Goal: Information Seeking & Learning: Learn about a topic

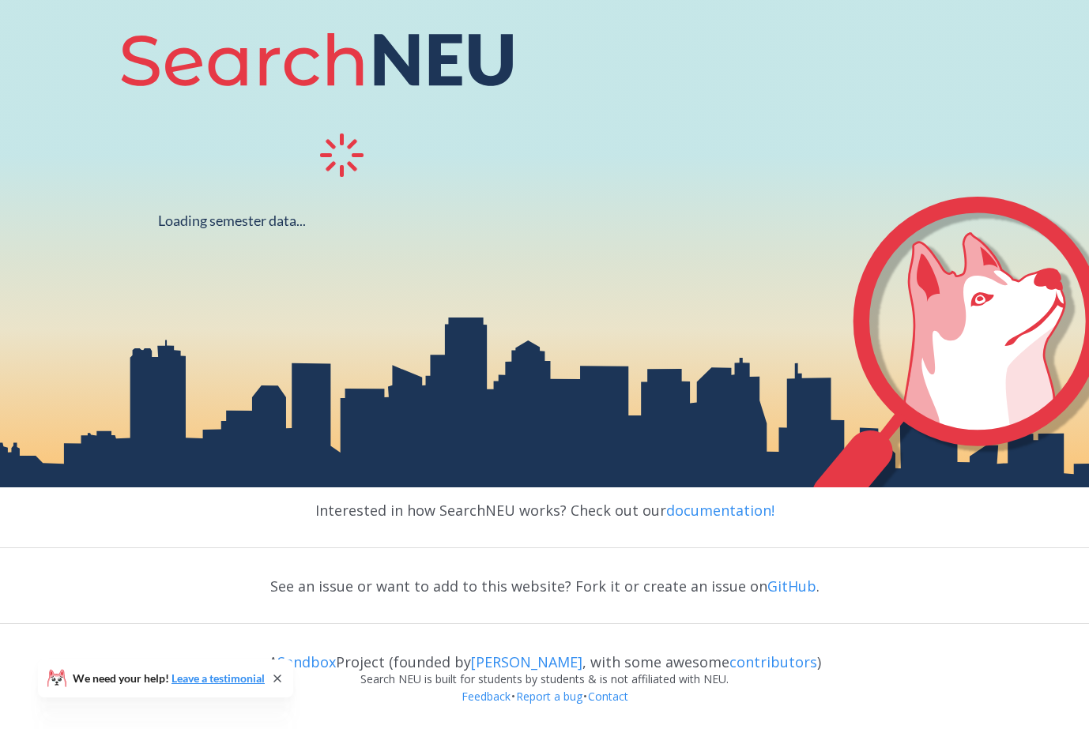
scroll to position [265, 0]
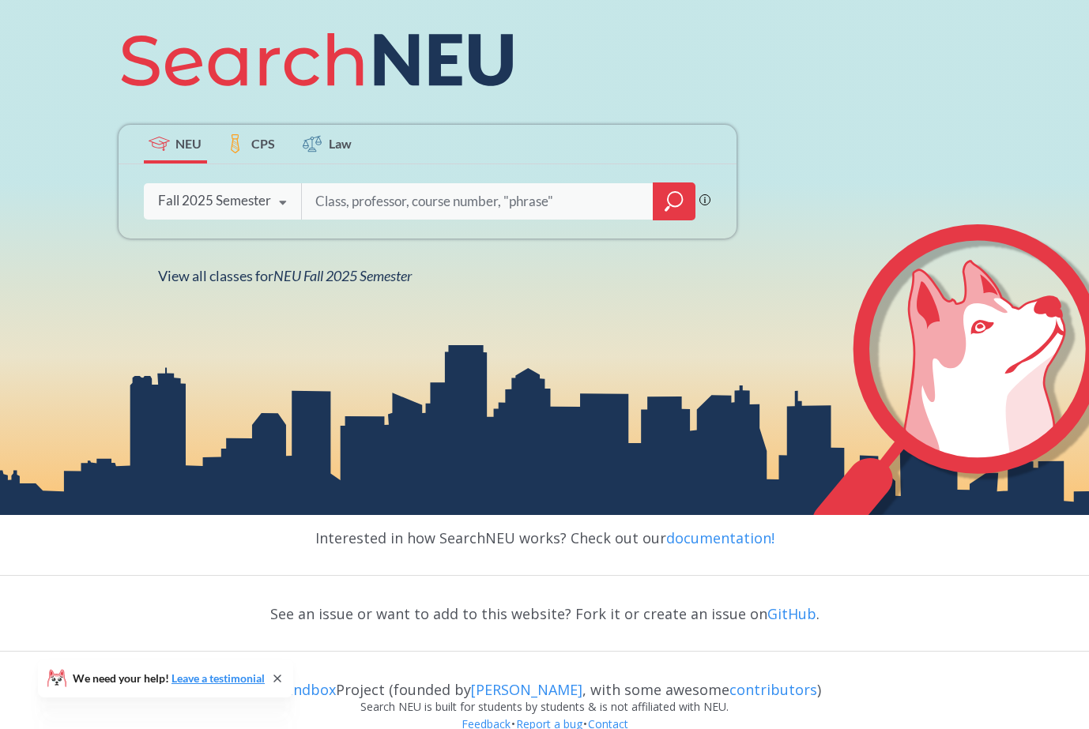
click at [404, 199] on input "search" at bounding box center [478, 201] width 329 height 33
paste input "Data Management and Database Design"
type input "Data Management and Database Design"
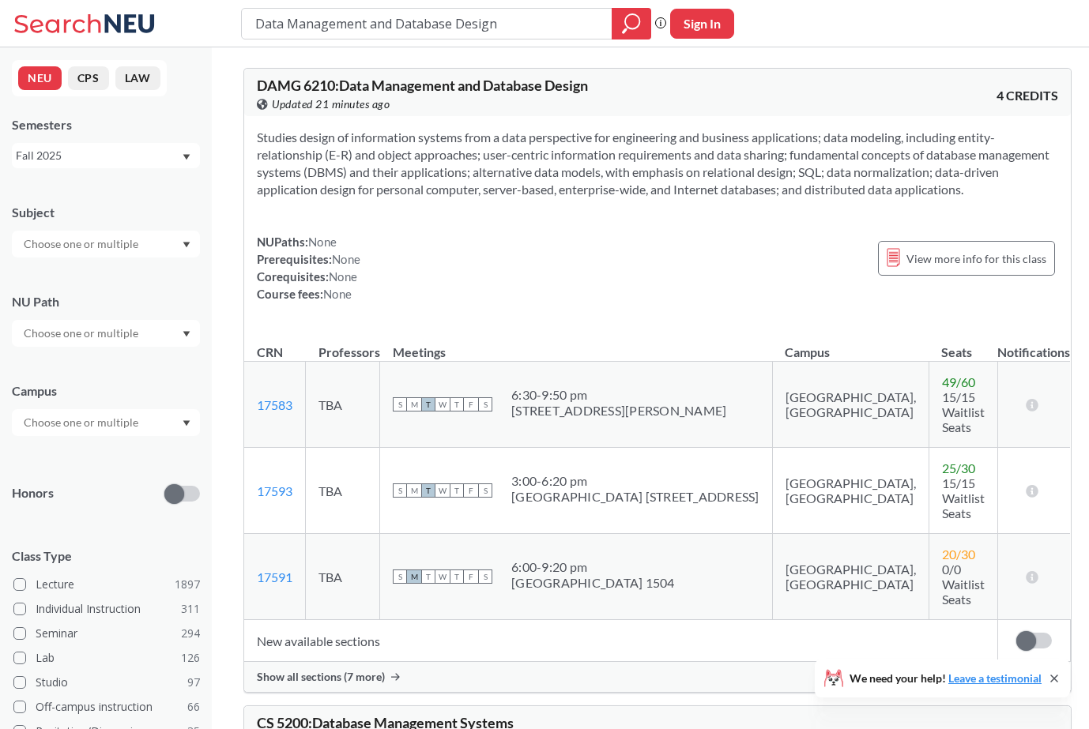
click at [559, 221] on div "Studies design of information systems from a data perspective for engineering a…" at bounding box center [657, 222] width 827 height 212
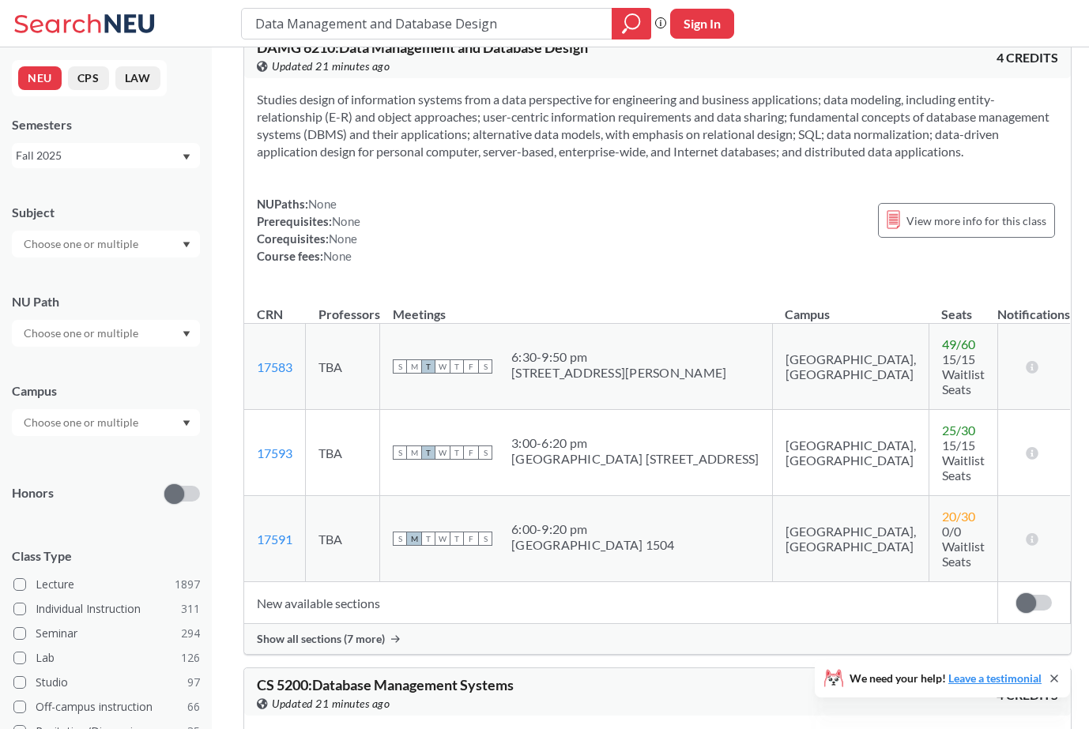
scroll to position [40, 0]
click at [366, 631] on span "Show all sections (7 more)" at bounding box center [321, 638] width 128 height 14
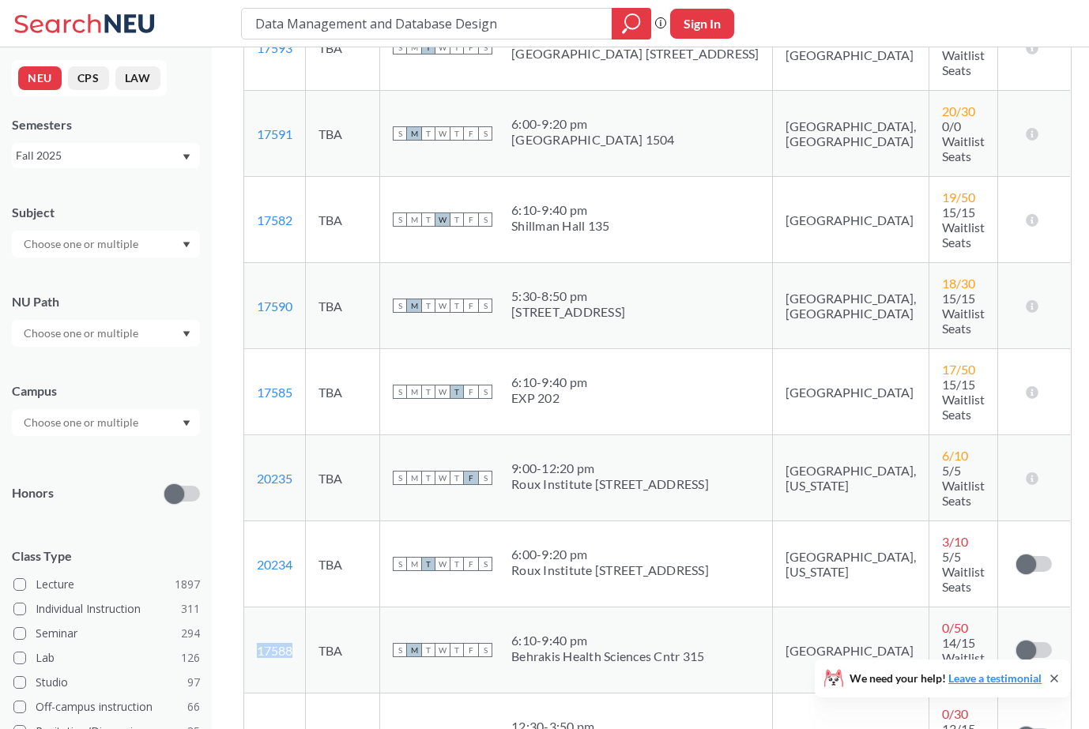
scroll to position [449, 0]
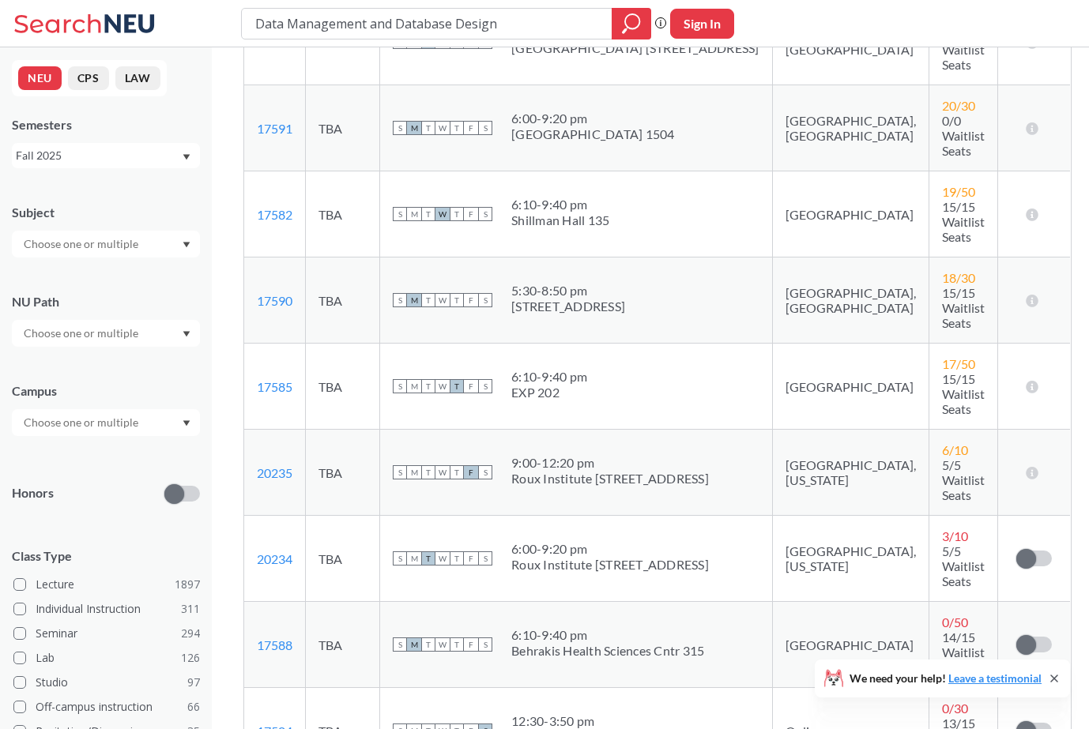
click at [548, 643] on div "Behrakis Health Sciences Cntr 315" at bounding box center [607, 651] width 193 height 16
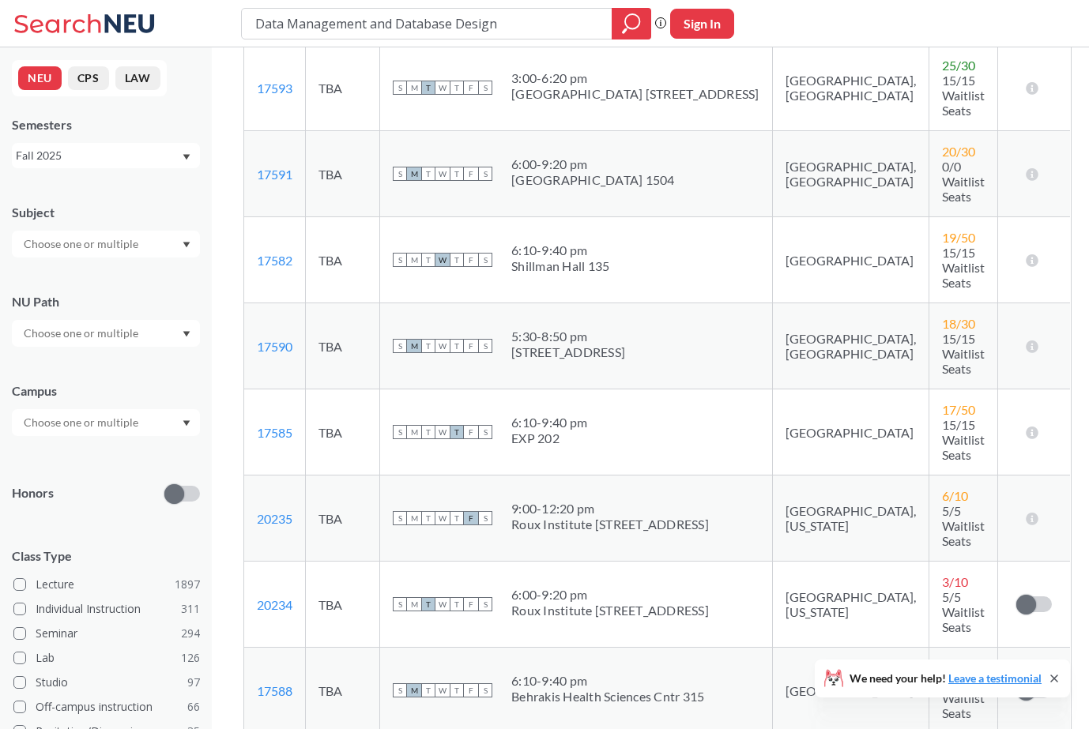
scroll to position [406, 0]
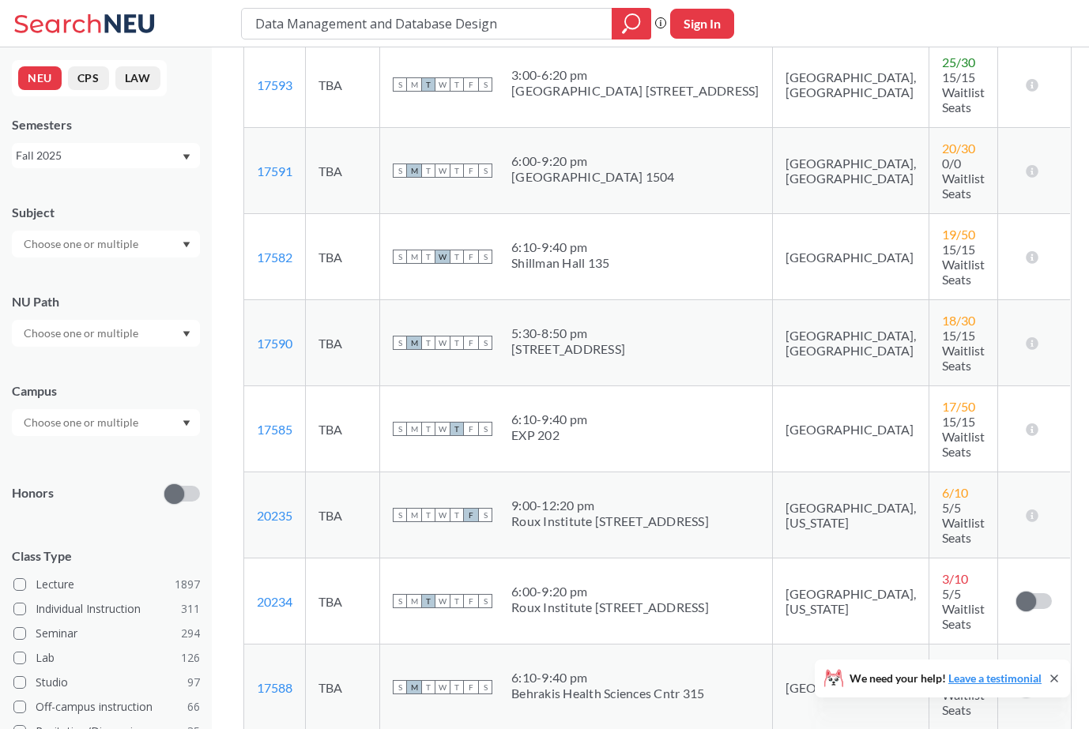
click at [970, 687] on div "We need your help! Leave a testimonial" at bounding box center [942, 679] width 255 height 38
click at [972, 676] on link "Leave a testimonial" at bounding box center [994, 678] width 93 height 13
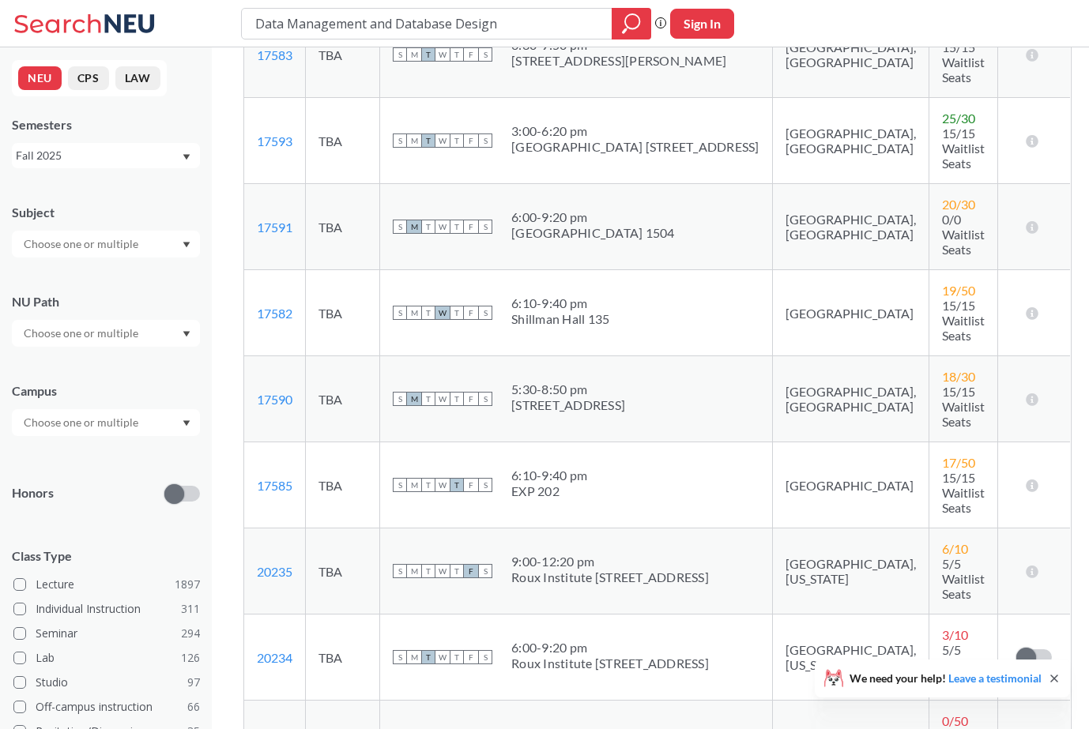
scroll to position [351, 0]
click at [149, 423] on div at bounding box center [106, 422] width 188 height 27
click at [94, 469] on div "Boston ( 2056 )" at bounding box center [106, 457] width 188 height 43
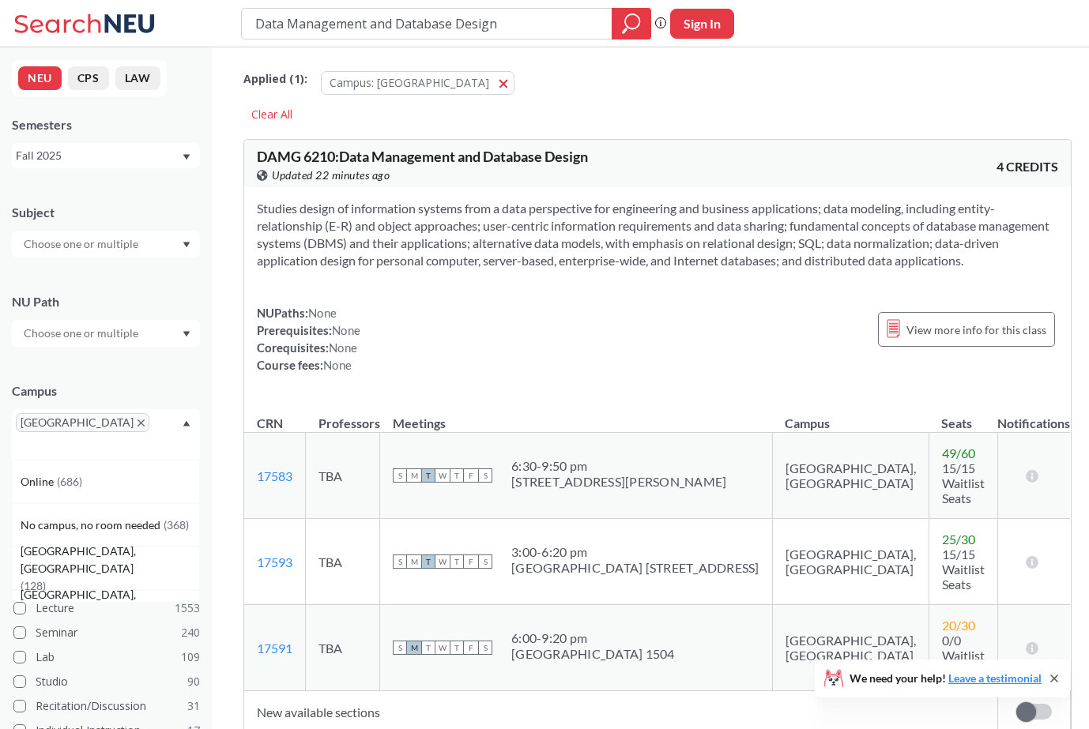
click at [62, 418] on span "[GEOGRAPHIC_DATA]" at bounding box center [83, 422] width 134 height 19
click at [509, 85] on span "button" at bounding box center [509, 82] width 0 height 15
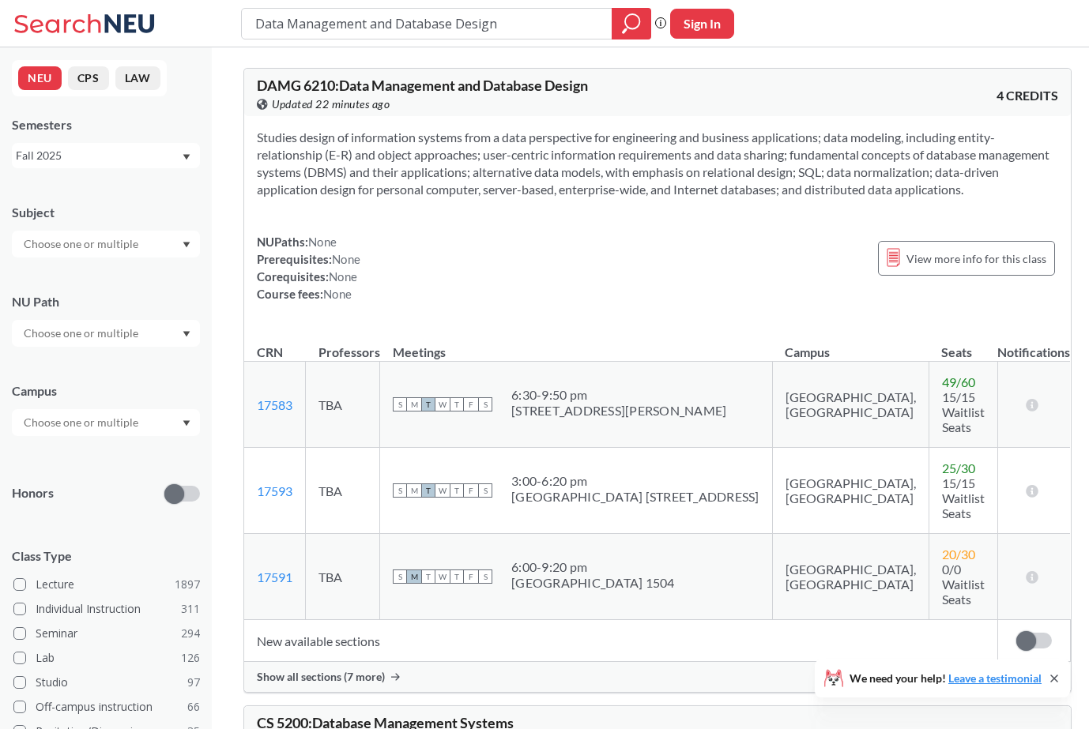
click at [419, 92] on span "DAMG 6210 : Data Management and Database Design" at bounding box center [422, 85] width 331 height 17
click at [496, 35] on input "Data Management and Database Design" at bounding box center [427, 23] width 347 height 27
click at [636, 28] on icon "magnifying glass" at bounding box center [631, 24] width 19 height 22
click at [388, 662] on div "Show all sections (7 more)" at bounding box center [657, 677] width 827 height 30
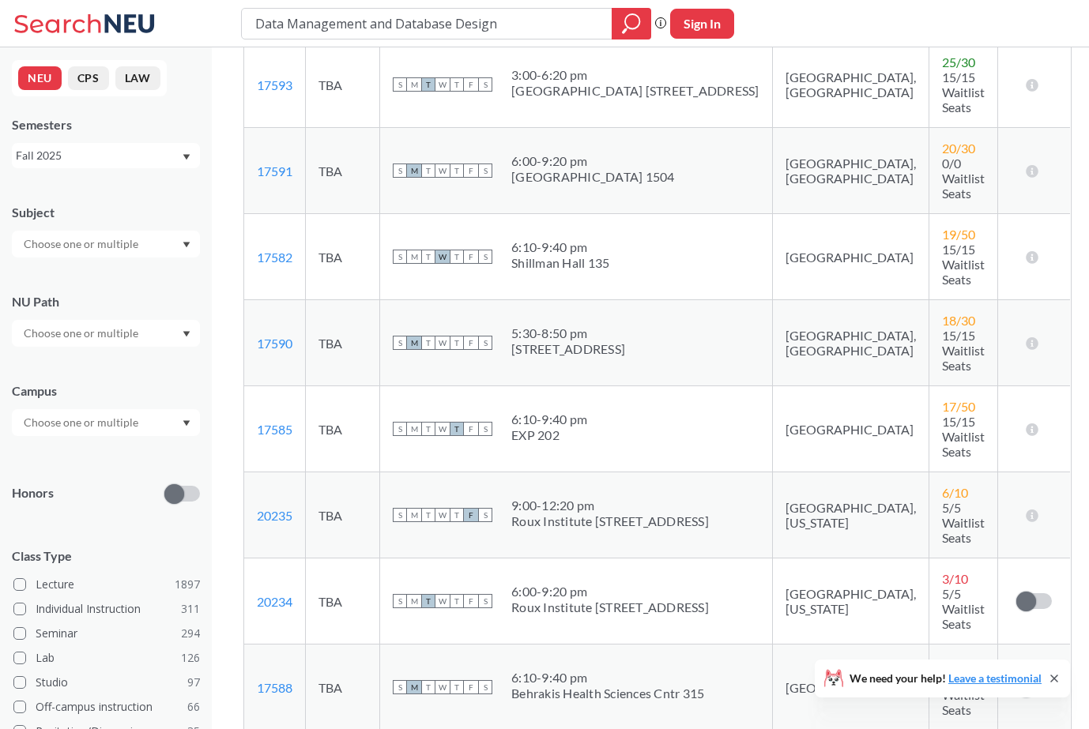
scroll to position [375, 0]
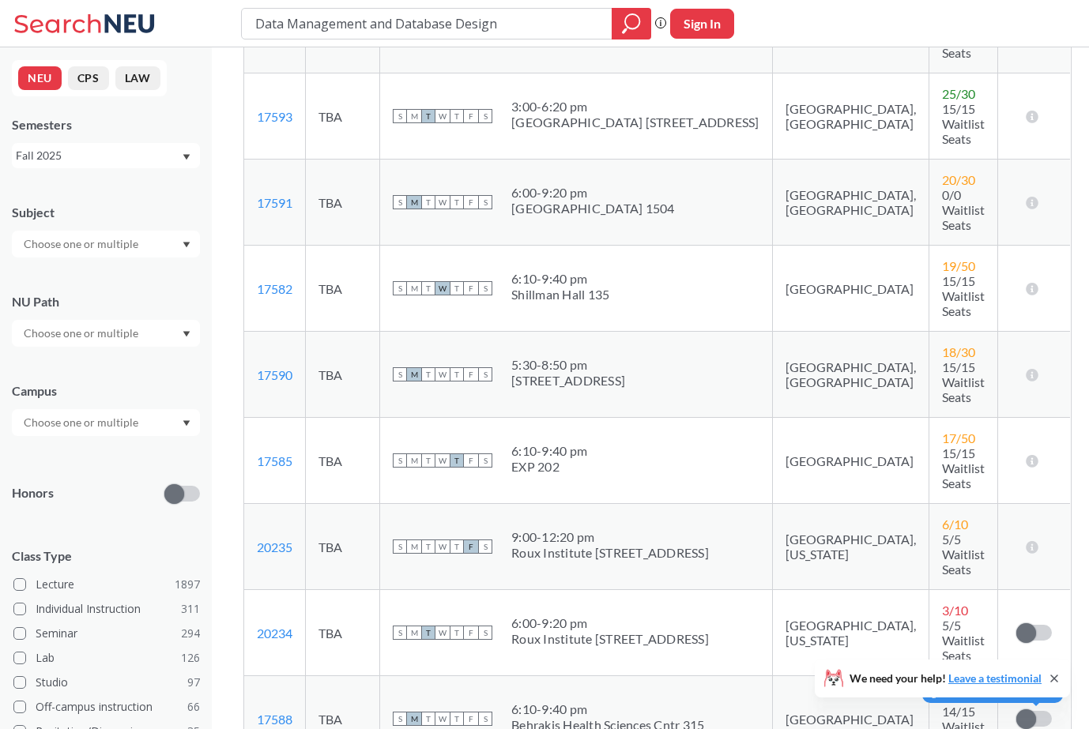
click at [1016, 710] on span at bounding box center [1026, 720] width 20 height 20
click at [1016, 711] on input "checkbox" at bounding box center [1016, 711] width 0 height 0
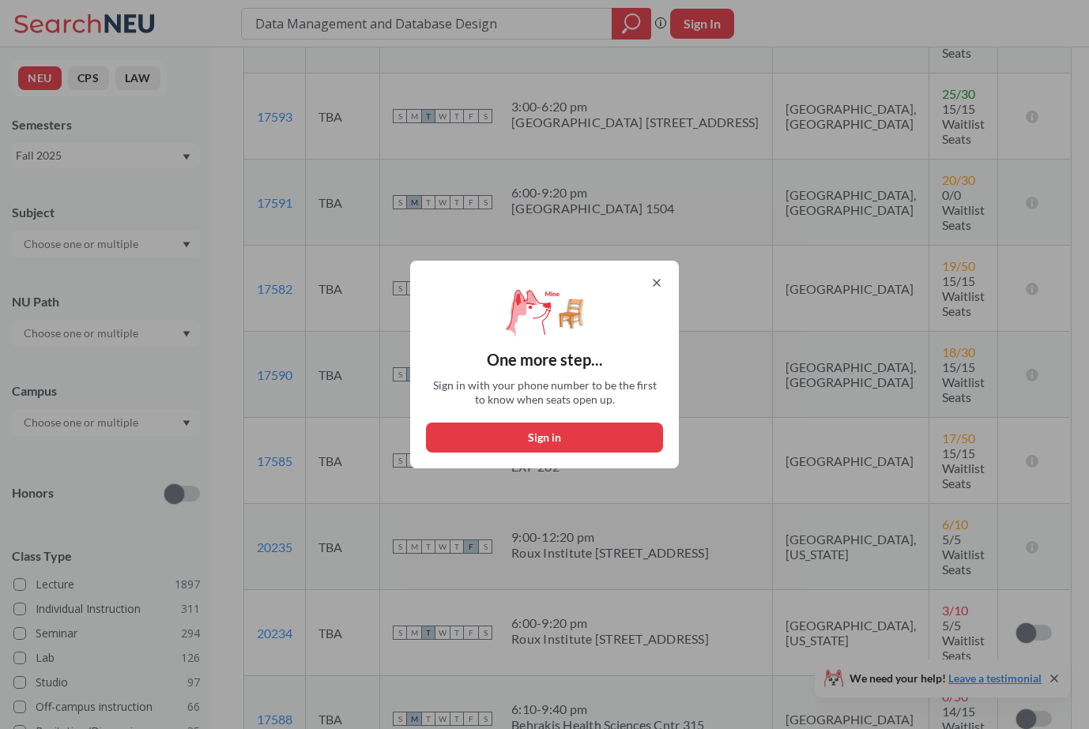
click at [619, 441] on button "Sign in" at bounding box center [544, 438] width 237 height 30
select select "US"
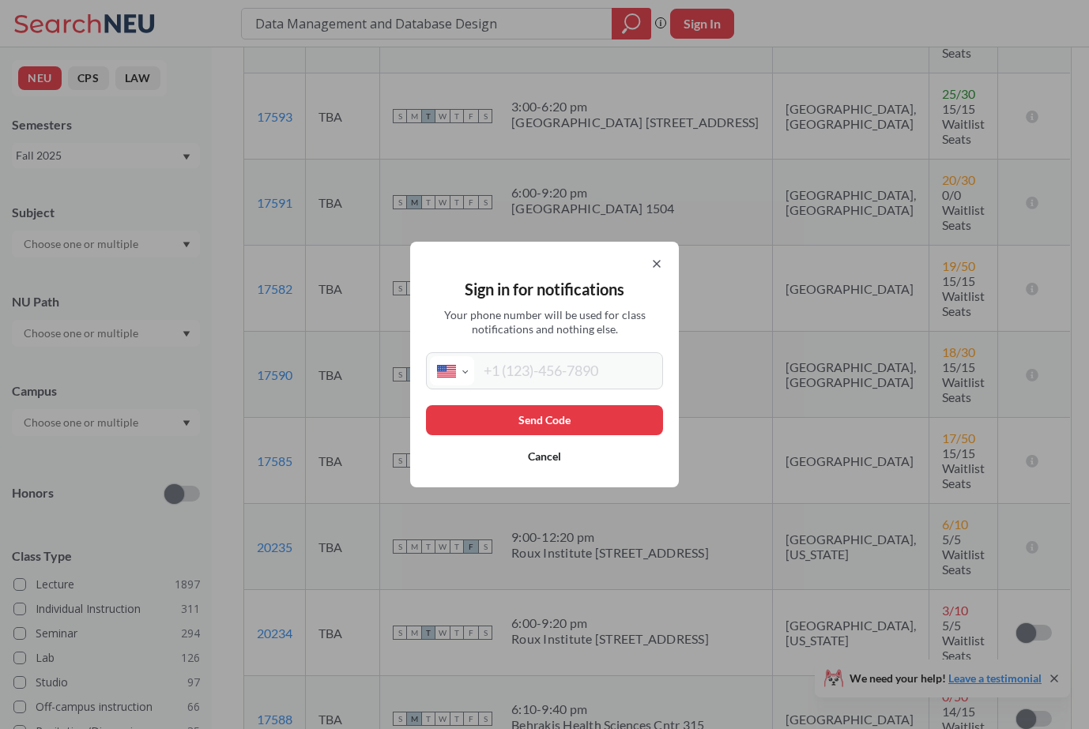
click at [556, 369] on input "tel" at bounding box center [566, 370] width 185 height 29
type input "(254) 400-6327"
click at [536, 410] on button "Send Code" at bounding box center [544, 420] width 237 height 30
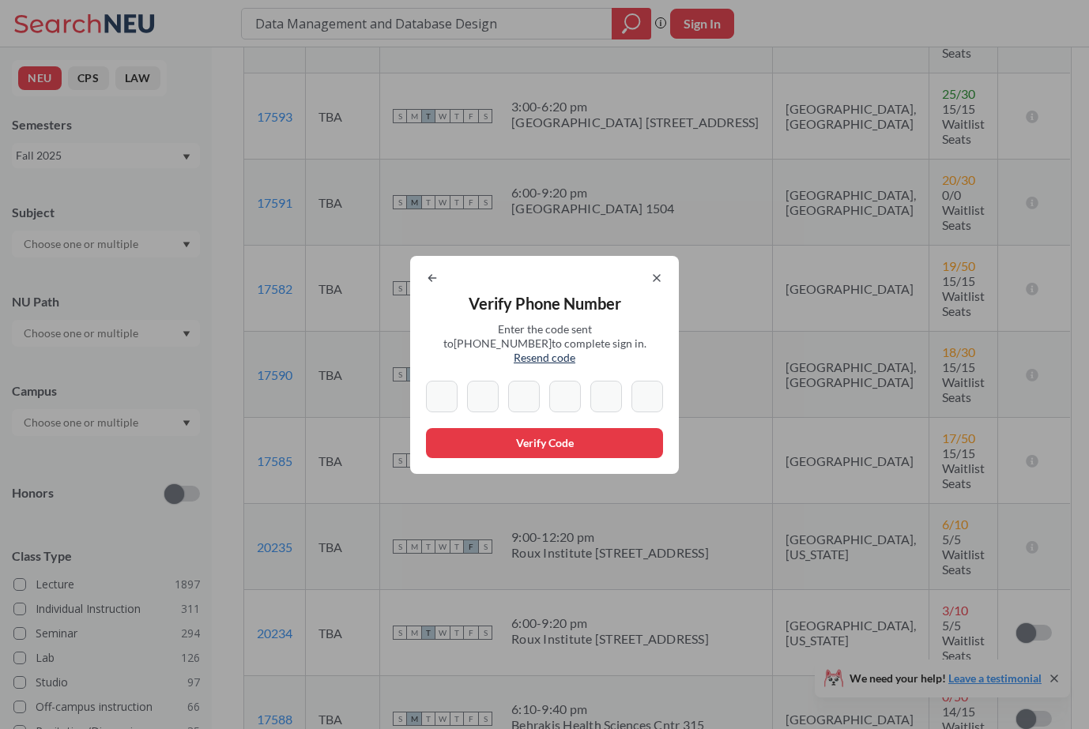
type input "6"
type input "0"
type input "8"
type input "3"
type input "7"
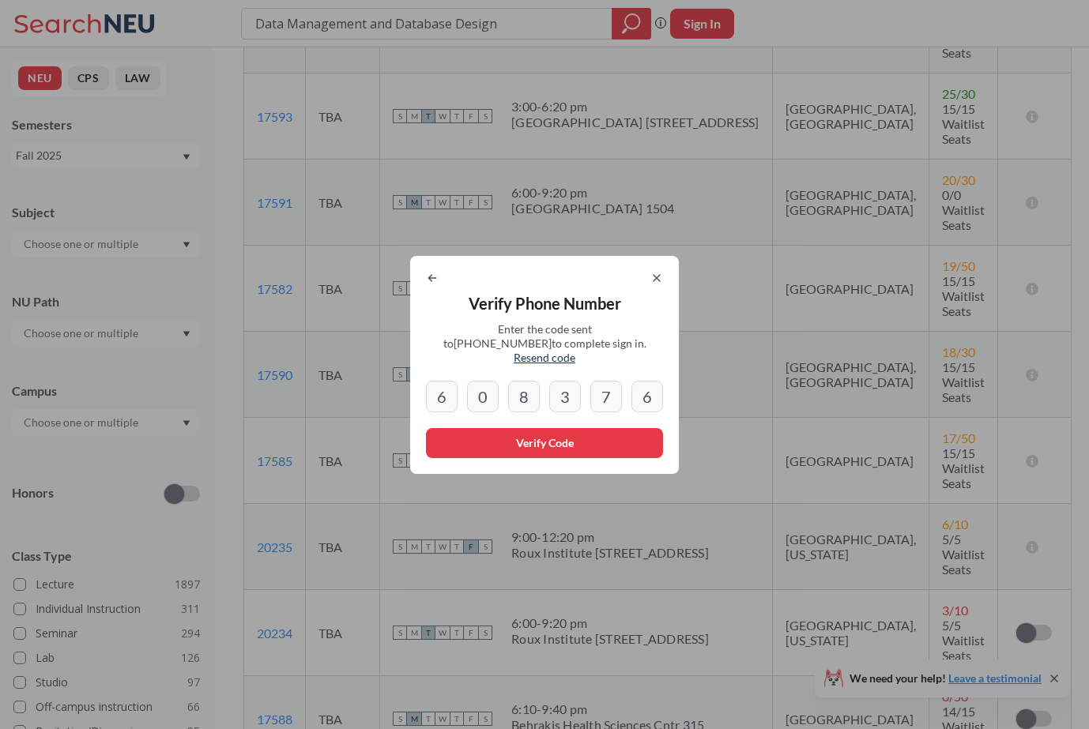
type input "6"
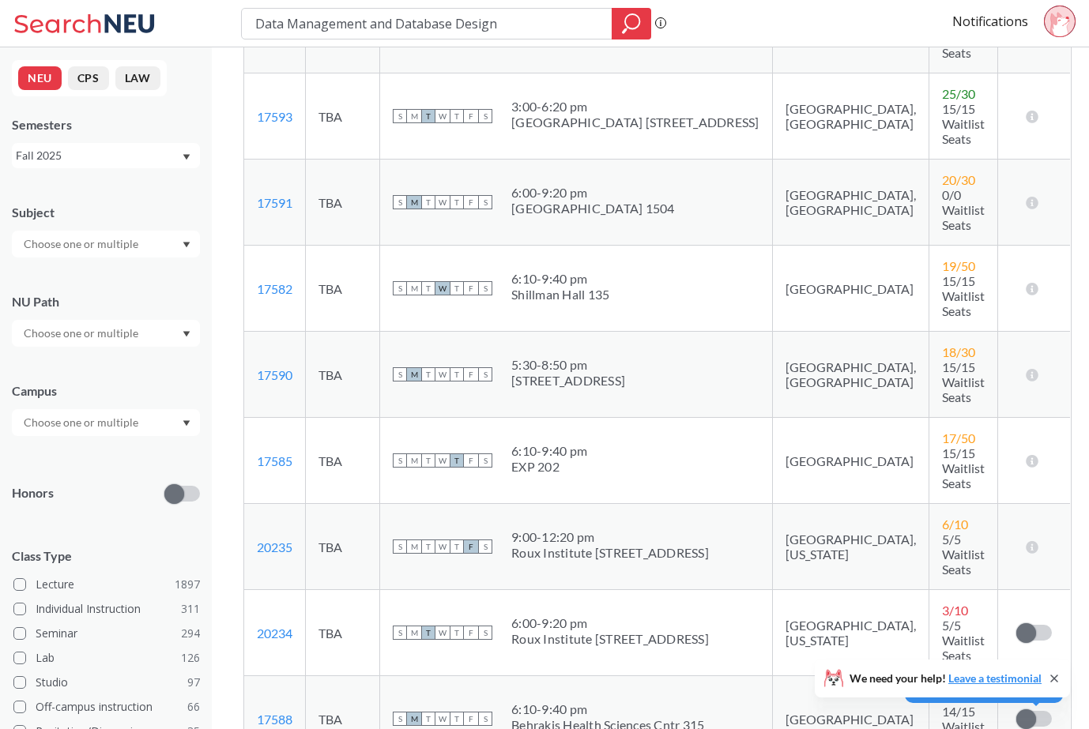
click at [1016, 710] on span at bounding box center [1026, 720] width 20 height 20
click at [1016, 711] on input "checkbox" at bounding box center [1016, 711] width 0 height 0
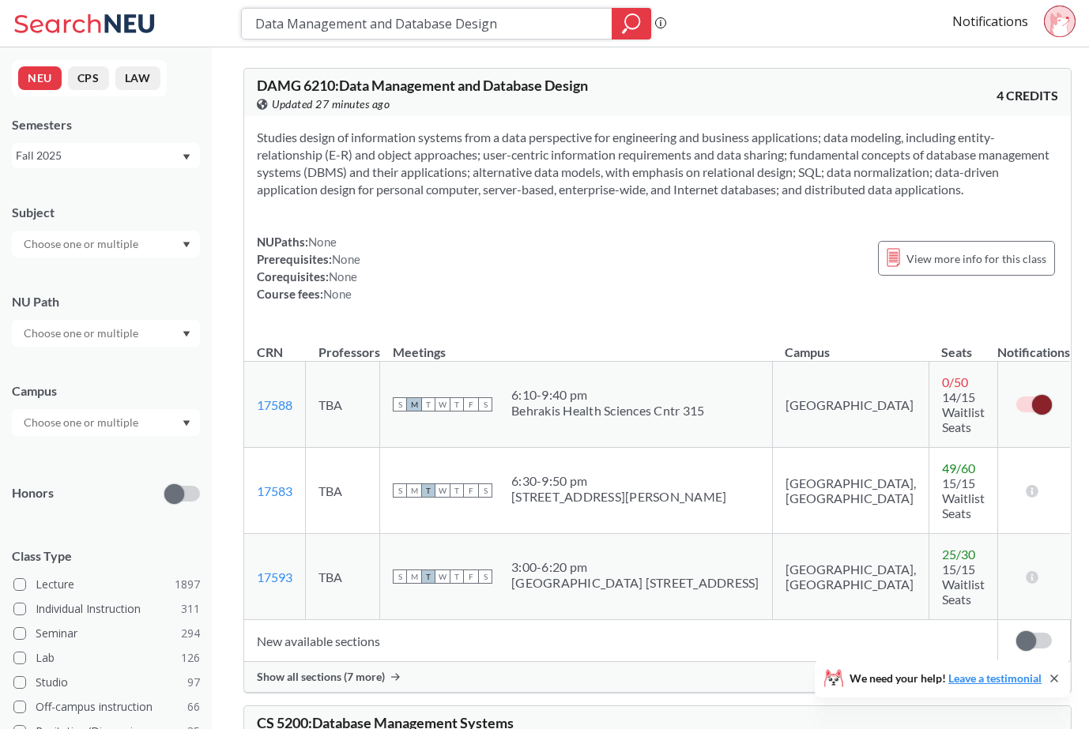
click at [377, 29] on input "Data Management and Database Design" at bounding box center [427, 23] width 347 height 27
paste input "17571"
type input "17571"
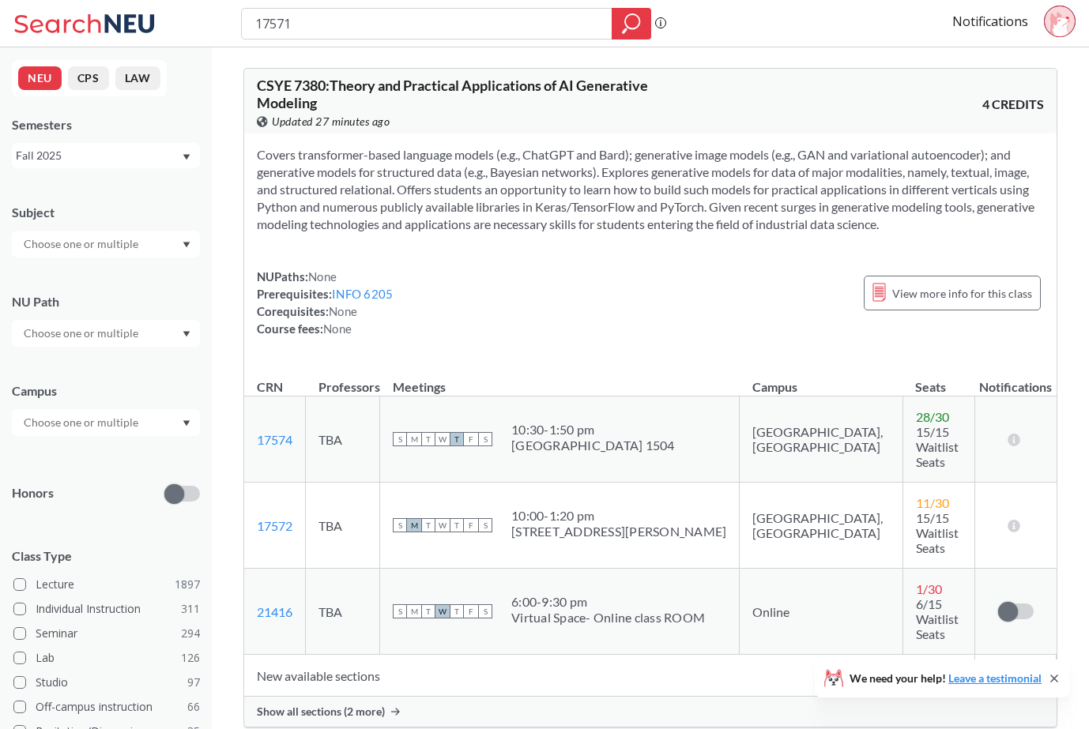
click at [591, 274] on div "NUPaths: None Prerequisites: INFO 6205 Corequisites: None Course fees: None Vie…" at bounding box center [650, 303] width 787 height 70
click at [318, 655] on td "New available sections" at bounding box center [609, 676] width 731 height 42
click at [348, 705] on span "Show all sections (2 more)" at bounding box center [321, 712] width 128 height 14
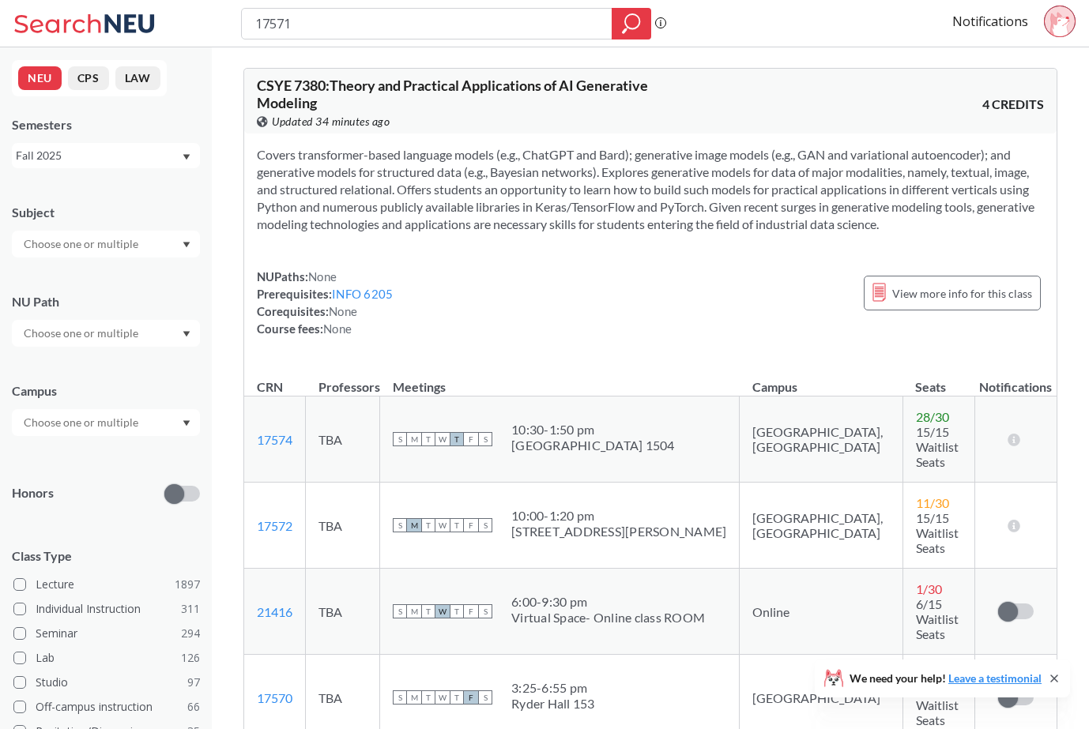
click at [492, 313] on div "NUPaths: None Prerequisites: INFO 6205 Corequisites: None Course fees: None Vie…" at bounding box center [650, 303] width 787 height 70
